Goal: Task Accomplishment & Management: Complete application form

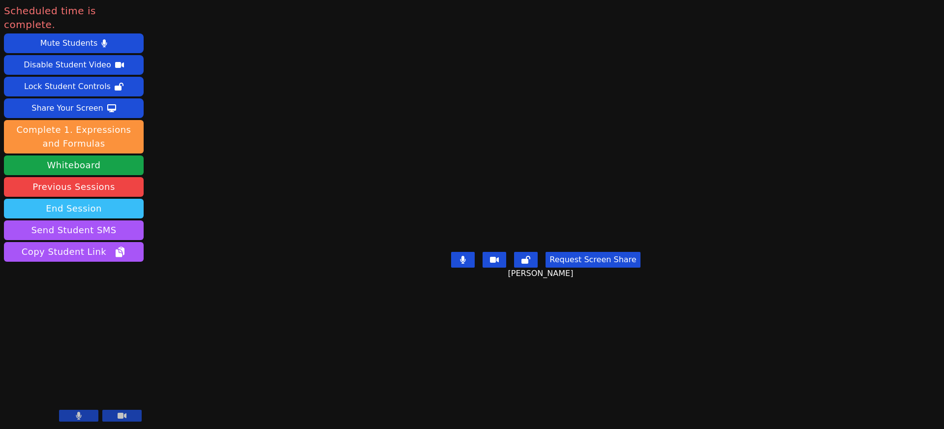
click at [75, 199] on button "End Session" at bounding box center [74, 209] width 140 height 20
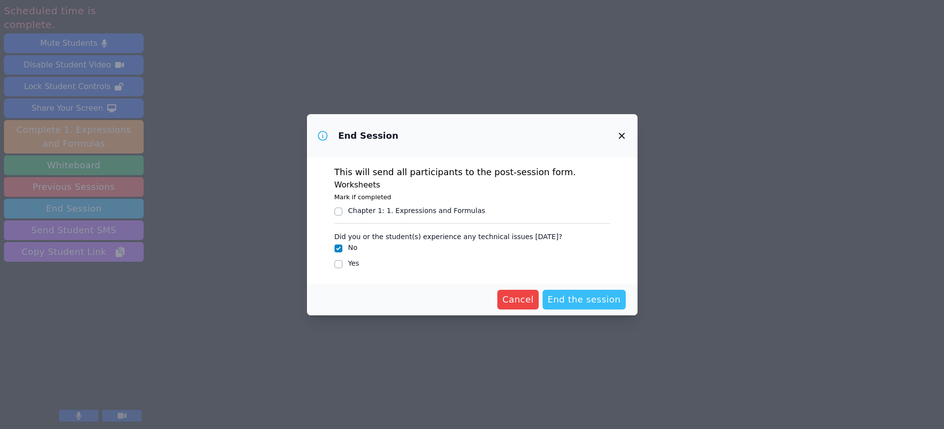
click at [584, 299] on span "End the session" at bounding box center [584, 300] width 73 height 14
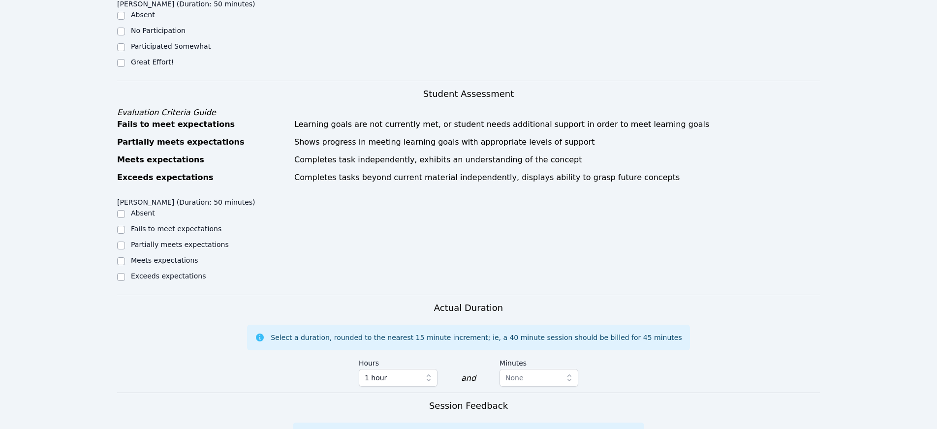
scroll to position [252, 0]
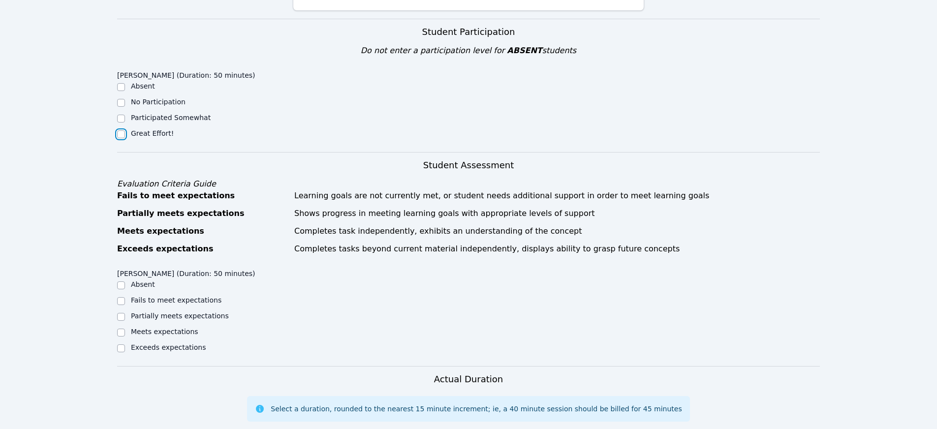
click at [121, 132] on input "Great Effort!" at bounding box center [121, 134] width 8 height 8
checkbox input "true"
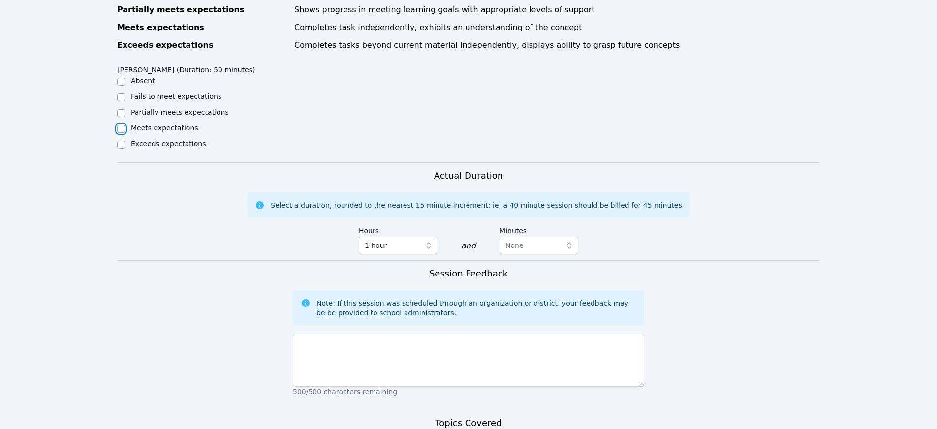
click at [123, 132] on input "Meets expectations" at bounding box center [121, 129] width 8 height 8
checkbox input "true"
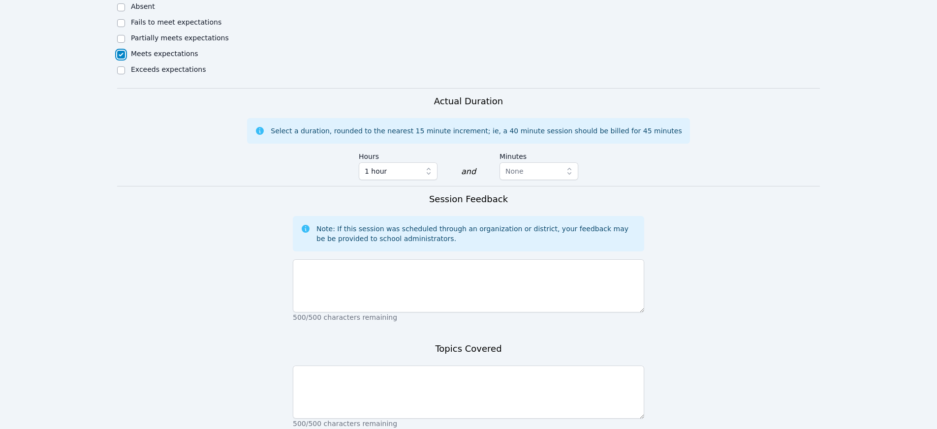
scroll to position [611, 0]
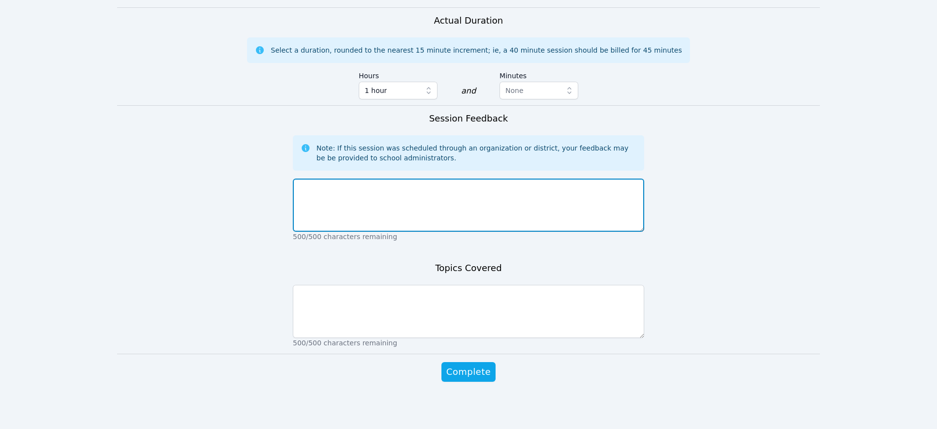
click at [387, 201] on textarea at bounding box center [468, 205] width 351 height 53
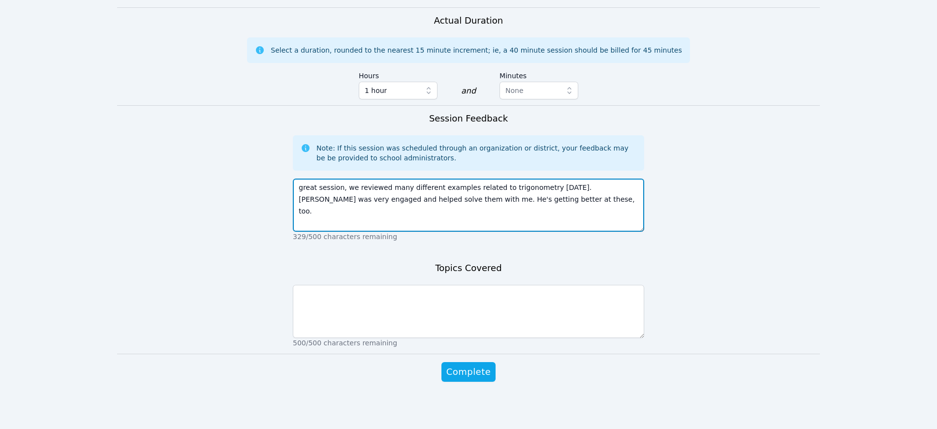
click at [473, 199] on textarea "great session, we reviewed many different examples related to trigonometry [DAT…" at bounding box center [468, 205] width 351 height 53
type textarea "great session, we reviewed many different examples related to trigonometry [DAT…"
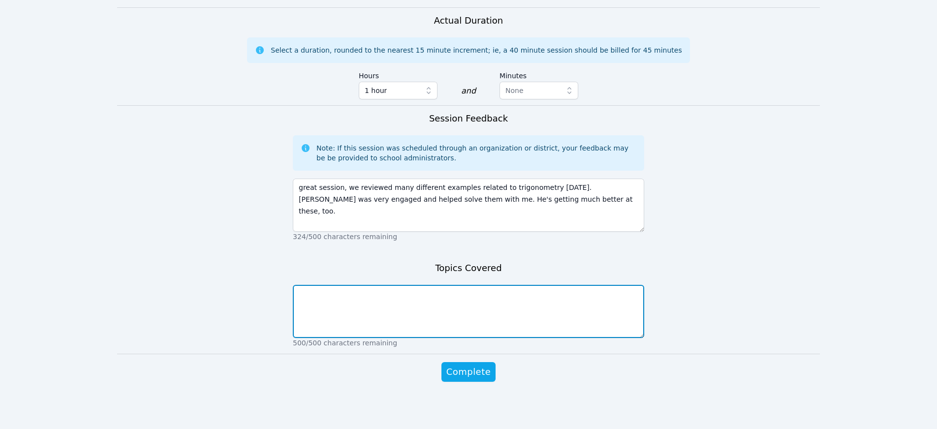
click at [416, 320] on textarea at bounding box center [468, 311] width 351 height 53
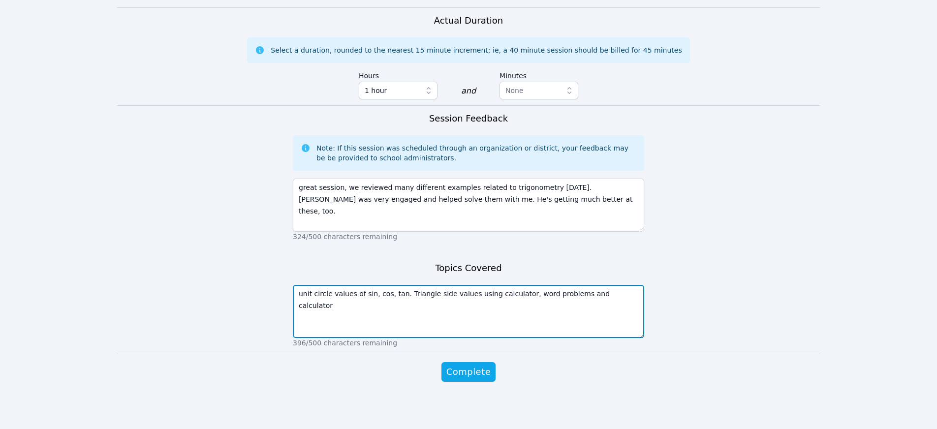
click at [572, 293] on textarea "unit circle values of sin, cos, tan. Triangle side values using calculator, wor…" at bounding box center [468, 311] width 351 height 53
click at [379, 304] on textarea "unit circle values of sin, cos, tan. Triangle side values using calculator, wor…" at bounding box center [468, 311] width 351 height 53
type textarea "unit circle values of sin, cos, tan. Triangle side values using calculator, wor…"
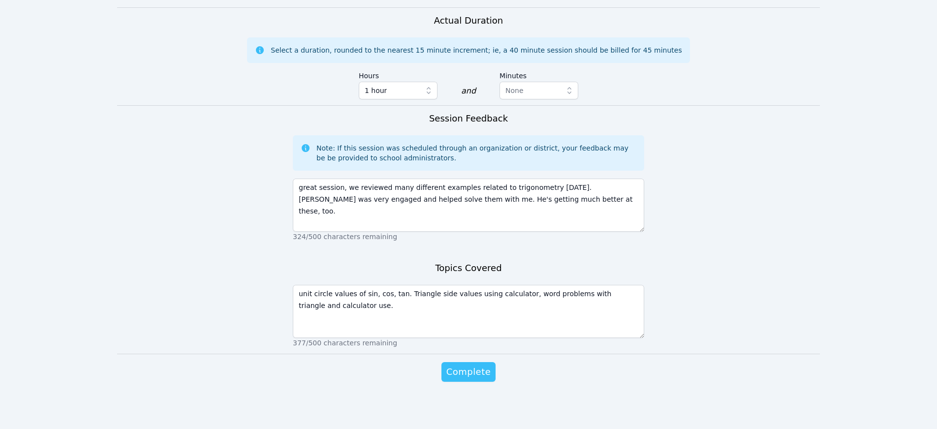
click at [475, 372] on span "Complete" at bounding box center [468, 372] width 44 height 14
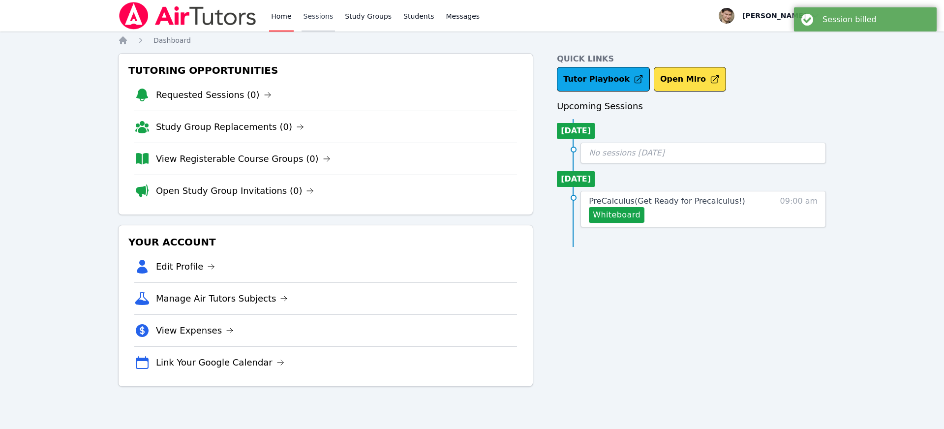
click at [309, 17] on link "Sessions" at bounding box center [319, 15] width 34 height 31
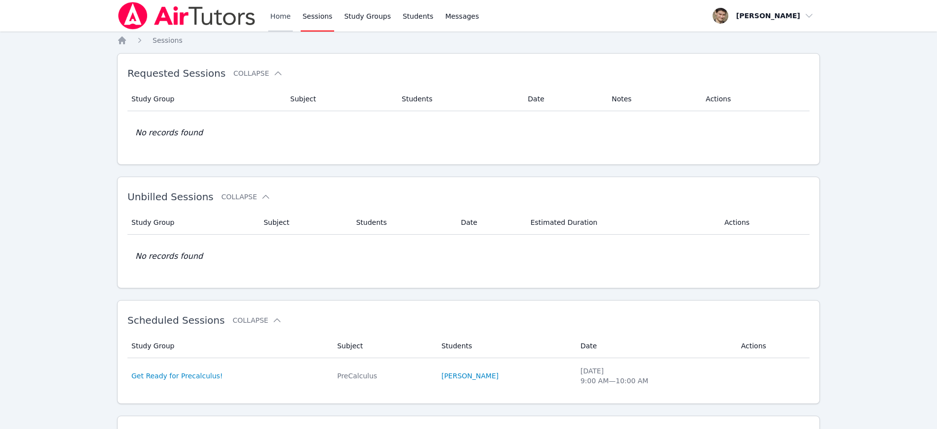
click at [284, 17] on link "Home" at bounding box center [280, 15] width 24 height 31
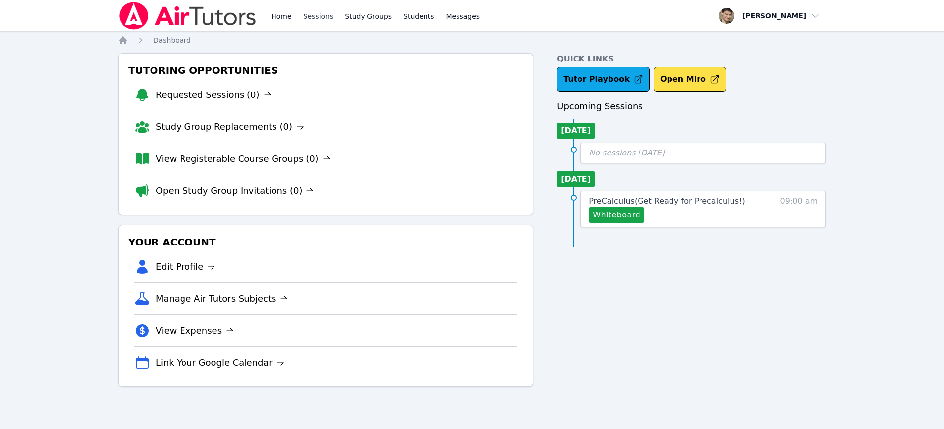
click at [322, 17] on link "Sessions" at bounding box center [319, 15] width 34 height 31
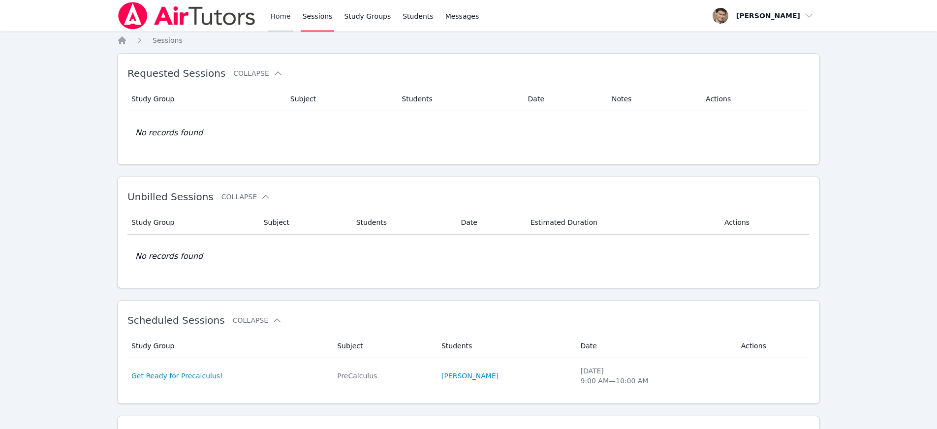
click at [281, 22] on link "Home" at bounding box center [280, 15] width 24 height 31
